Goal: Task Accomplishment & Management: Complete application form

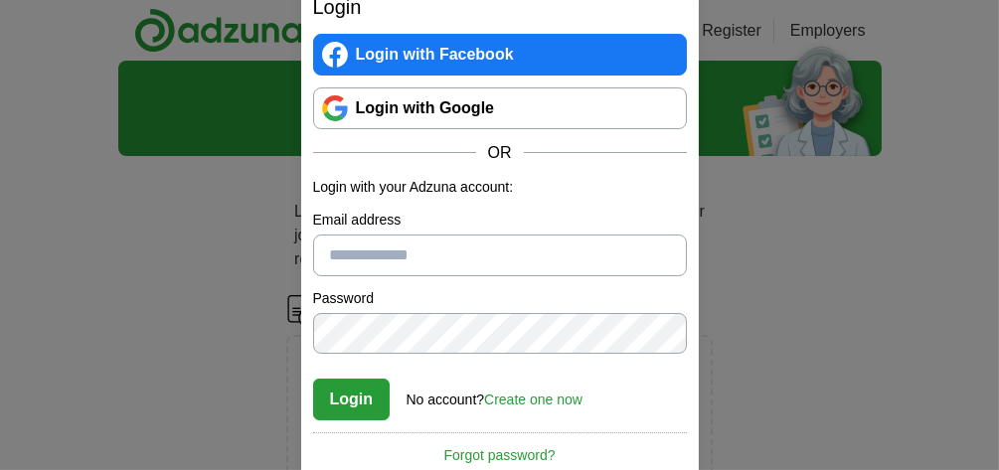
type input "**********"
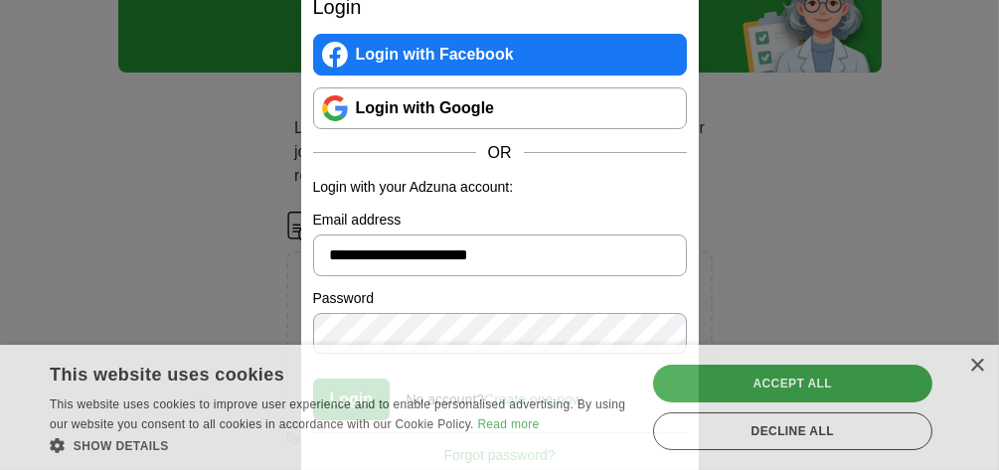
scroll to position [90, 0]
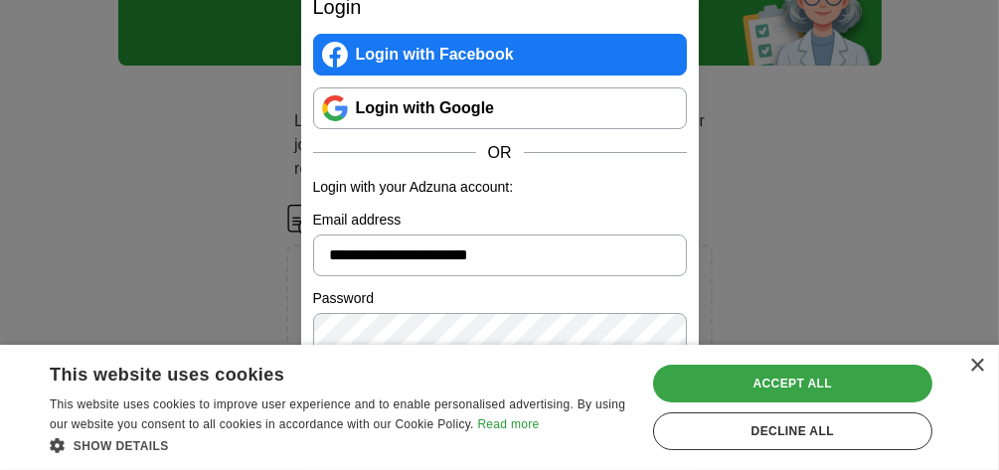
click at [769, 387] on div "Accept all" at bounding box center [792, 384] width 279 height 38
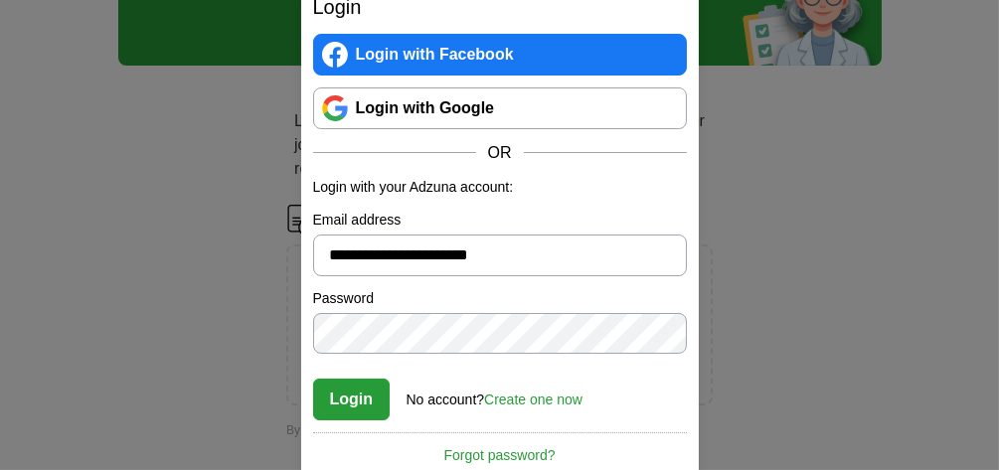
click at [350, 393] on button "Login" at bounding box center [352, 400] width 78 height 42
click at [338, 398] on button "Login" at bounding box center [352, 400] width 78 height 42
click at [460, 107] on link "Login with Google" at bounding box center [500, 108] width 374 height 42
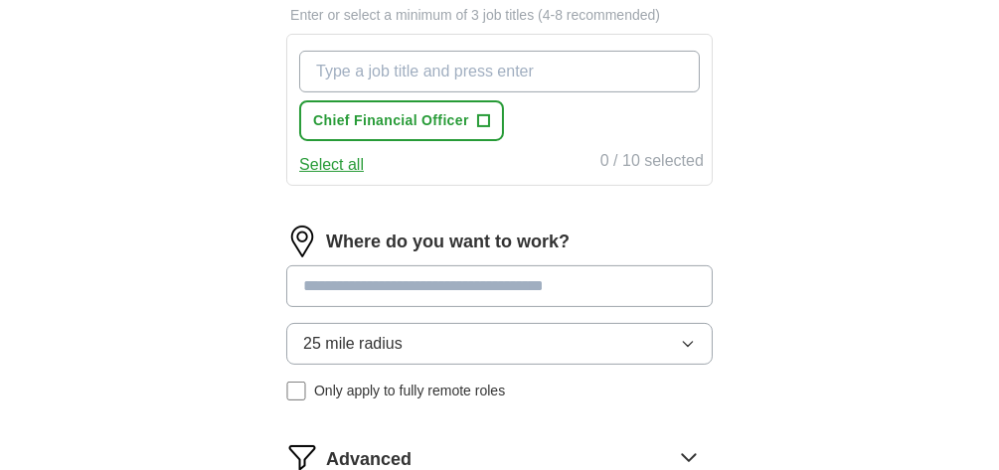
scroll to position [774, 0]
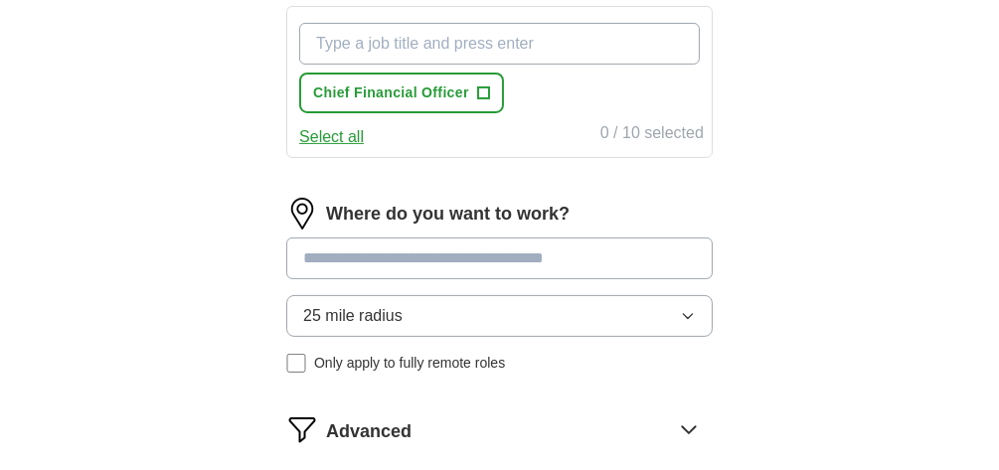
click at [369, 305] on span "25 mile radius" at bounding box center [352, 316] width 99 height 24
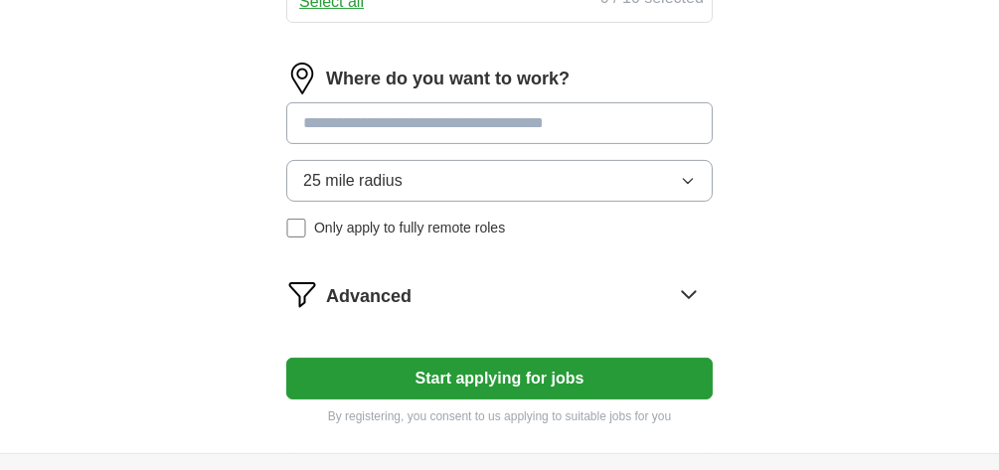
scroll to position [913, 0]
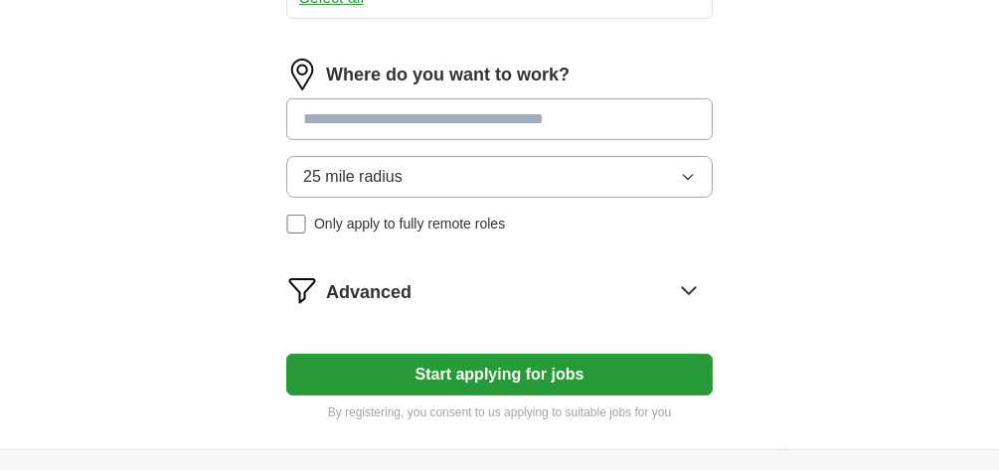
click at [685, 169] on icon "button" at bounding box center [688, 177] width 16 height 16
click at [485, 363] on button "Start applying for jobs" at bounding box center [499, 375] width 427 height 42
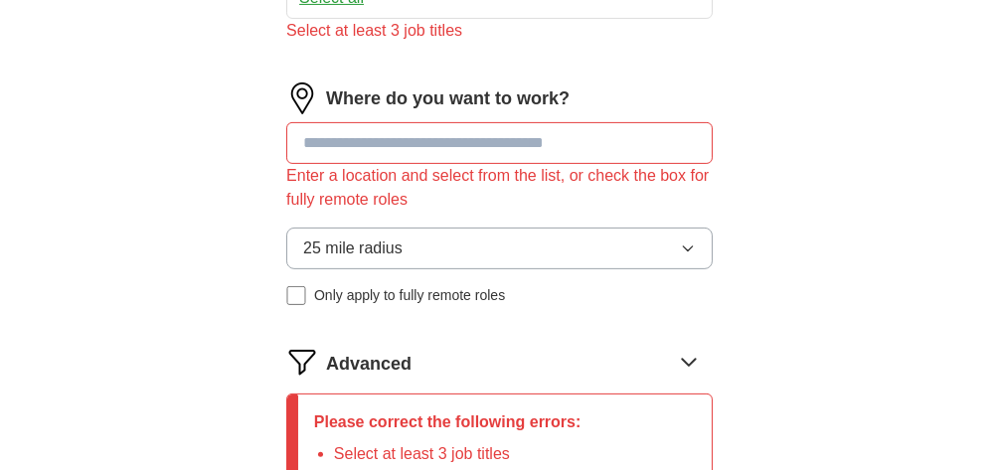
click at [564, 138] on input at bounding box center [499, 143] width 427 height 42
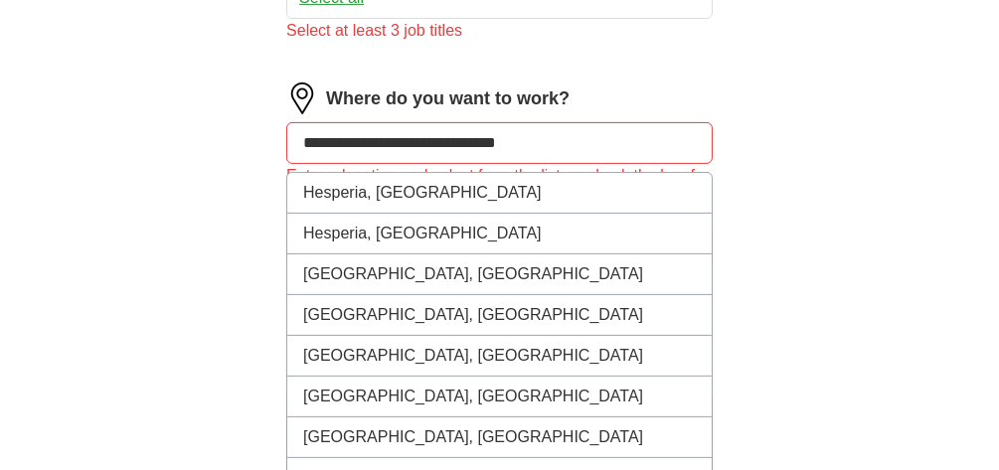
type input "**********"
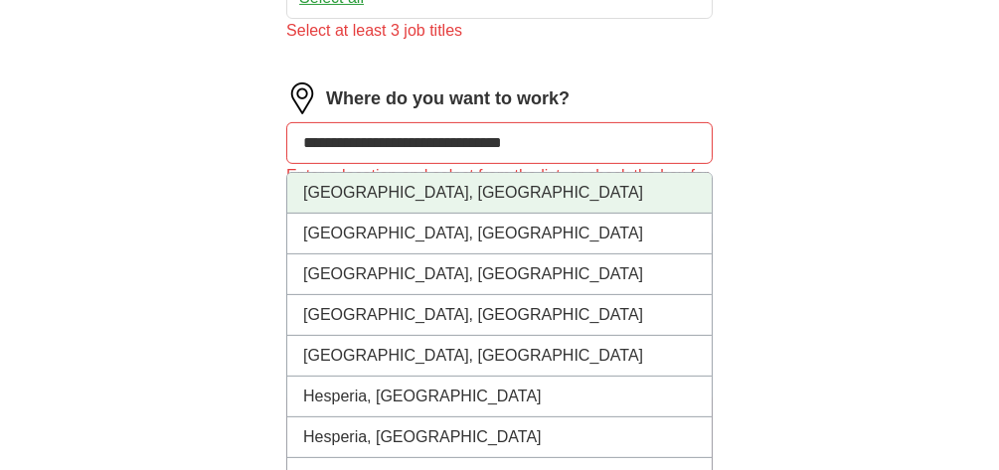
click at [399, 186] on li "Apple Valley, CA" at bounding box center [499, 193] width 425 height 41
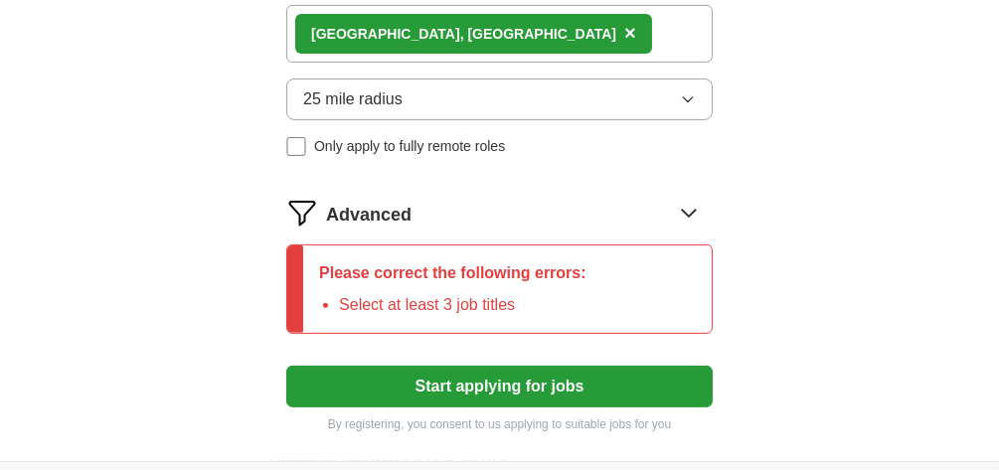
scroll to position [1037, 0]
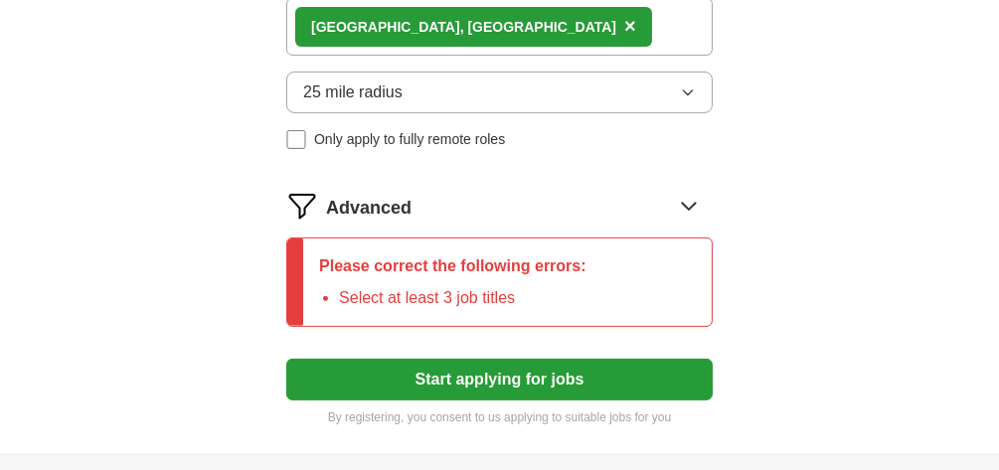
click at [502, 368] on button "Start applying for jobs" at bounding box center [499, 380] width 427 height 42
click at [474, 374] on button "Start applying for jobs" at bounding box center [499, 380] width 427 height 42
click at [609, 272] on div "Please correct the following errors: Select at least 3 job titles" at bounding box center [499, 282] width 427 height 89
click at [460, 370] on button "Start applying for jobs" at bounding box center [499, 380] width 427 height 42
